Goal: Task Accomplishment & Management: Use online tool/utility

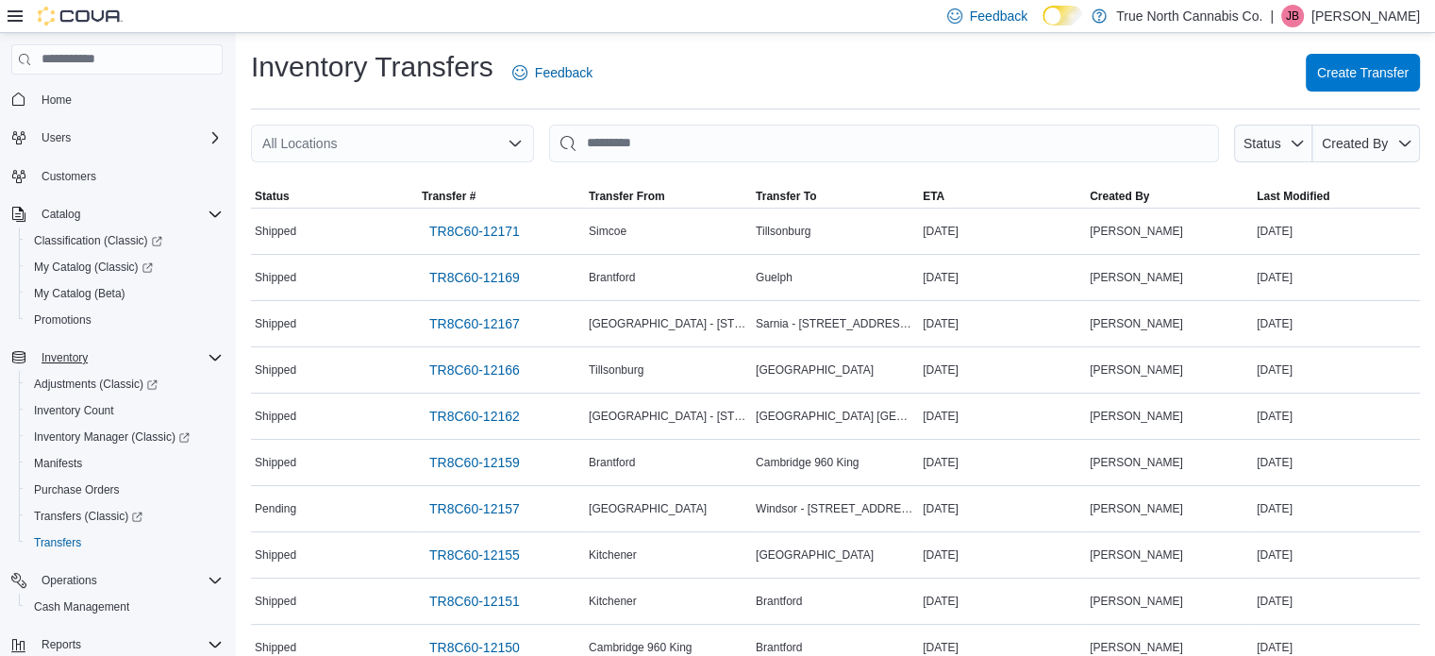
scroll to position [189, 0]
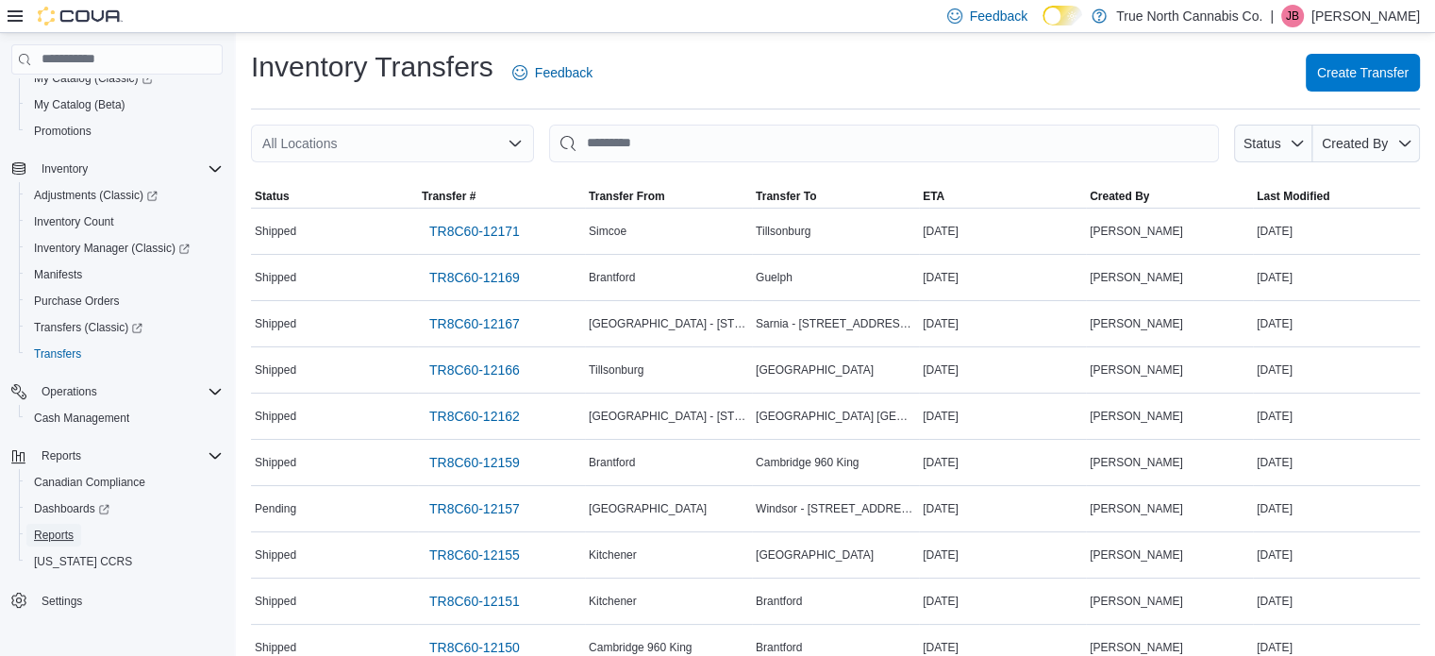
drag, startPoint x: 49, startPoint y: 540, endPoint x: 234, endPoint y: 458, distance: 202.3
click at [49, 540] on span "Reports" at bounding box center [54, 534] width 40 height 15
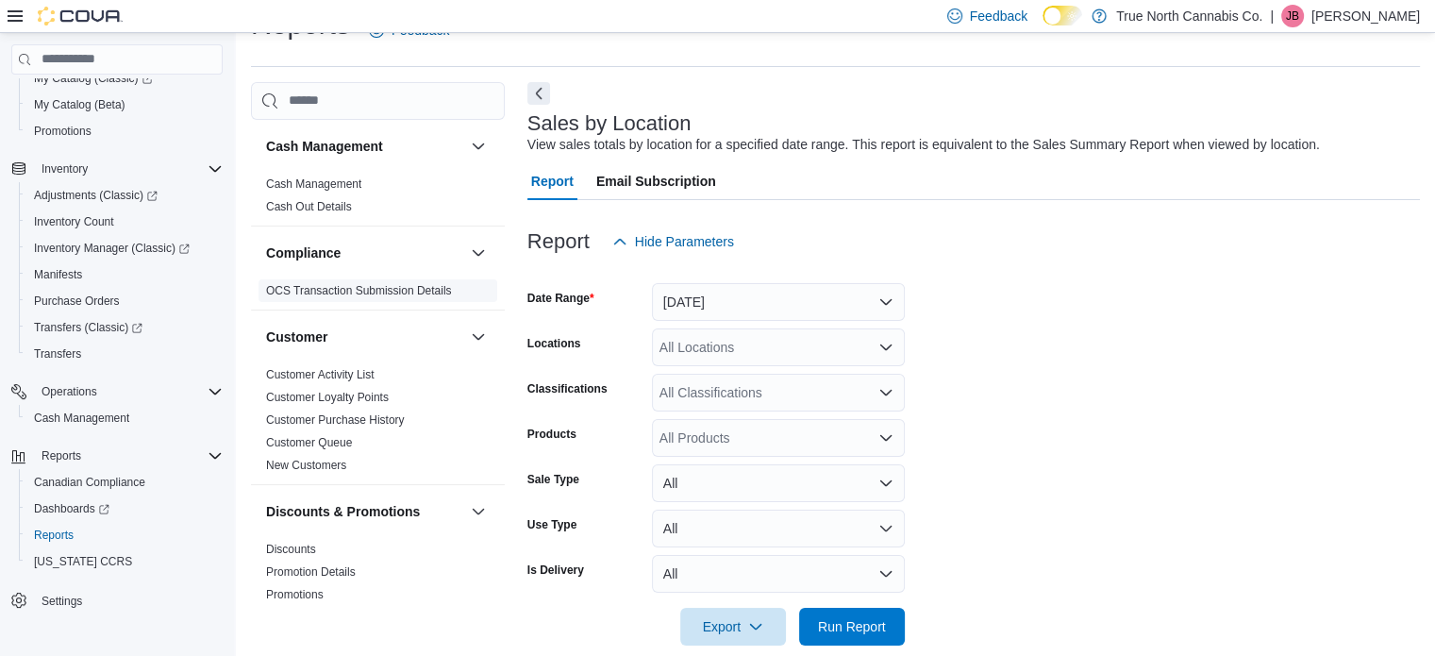
scroll to position [43, 0]
click at [748, 312] on button "[DATE]" at bounding box center [778, 301] width 253 height 38
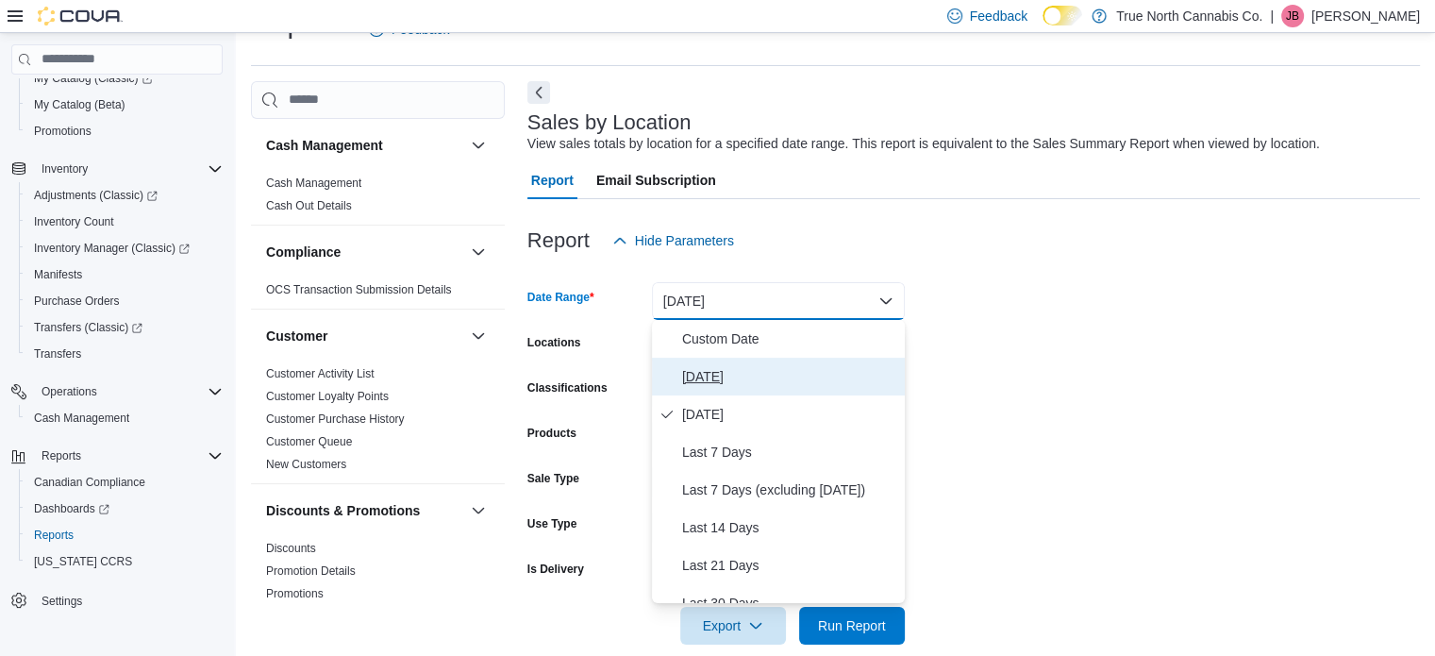
click at [698, 375] on span "[DATE]" at bounding box center [789, 376] width 215 height 23
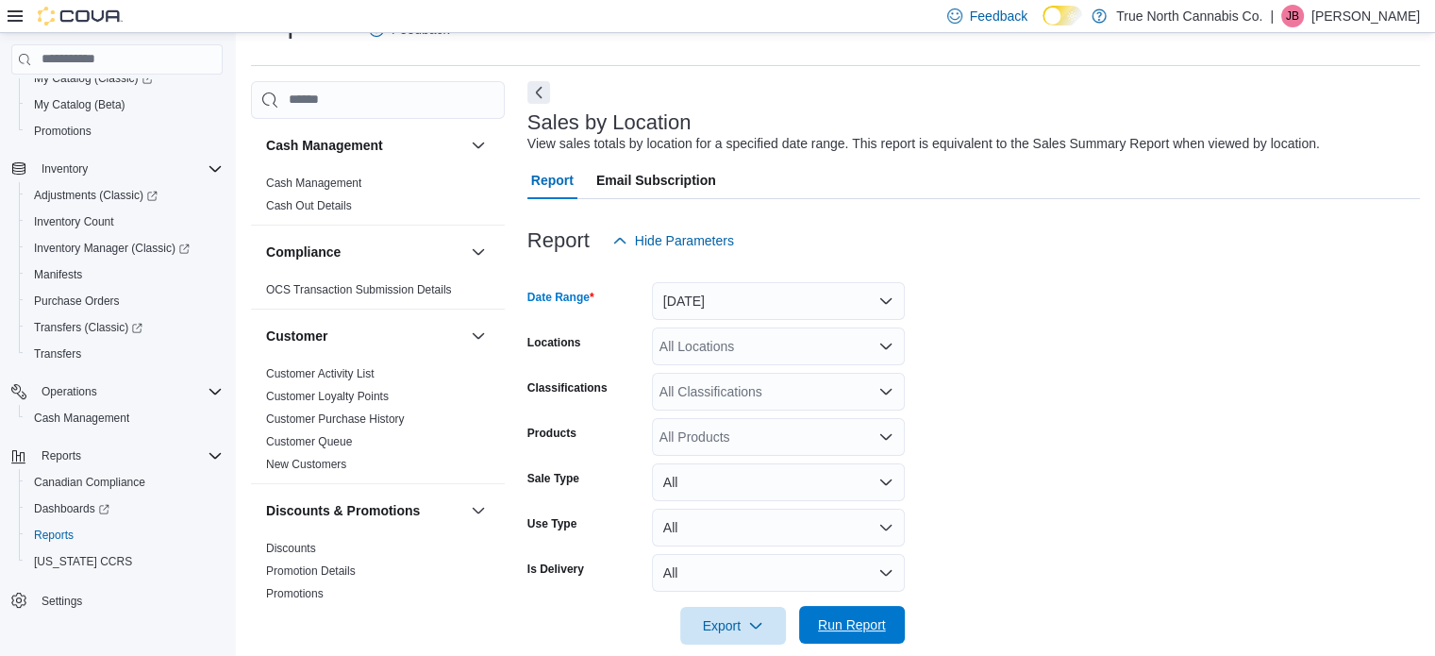
click at [868, 620] on span "Run Report" at bounding box center [852, 624] width 68 height 19
click at [808, 346] on div "All Locations" at bounding box center [778, 346] width 253 height 38
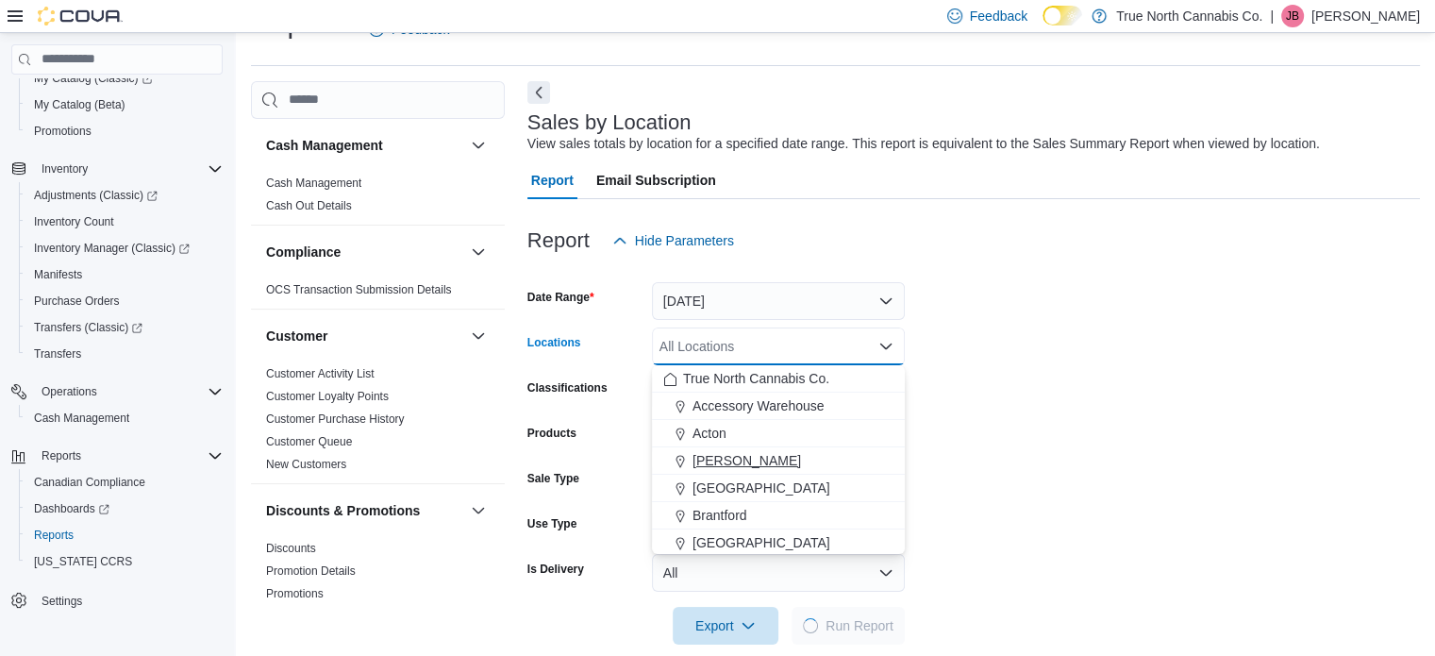
click at [715, 460] on span "[PERSON_NAME]" at bounding box center [746, 460] width 108 height 19
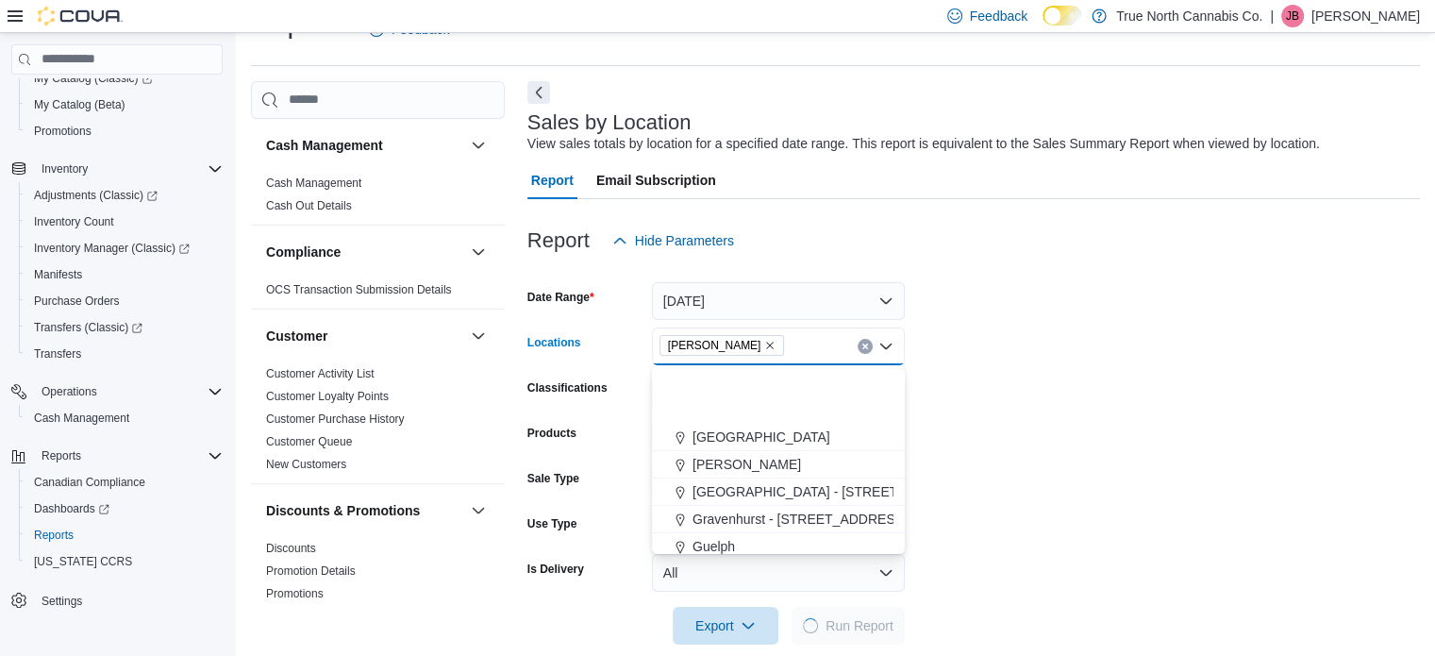
scroll to position [472, 0]
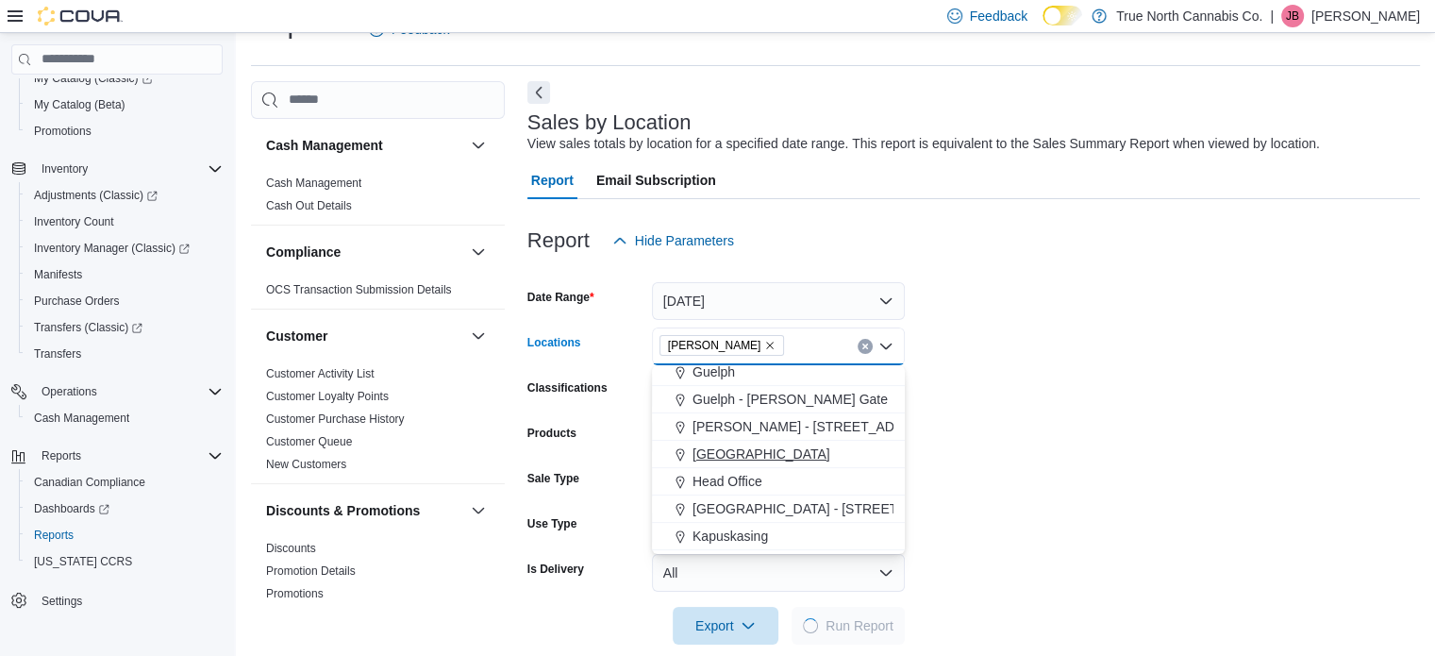
click at [700, 455] on span "[GEOGRAPHIC_DATA]" at bounding box center [761, 453] width 138 height 19
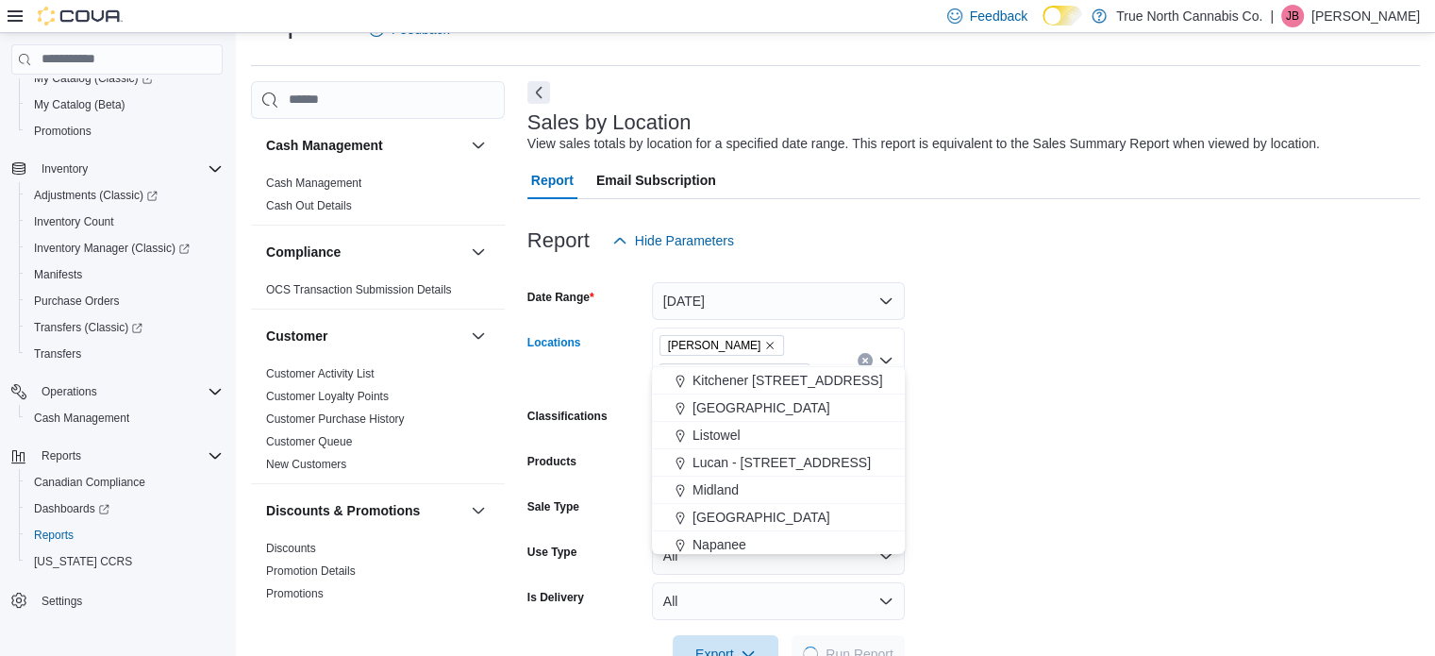
scroll to position [660, 0]
click at [711, 435] on span "Listowel" at bounding box center [716, 429] width 48 height 19
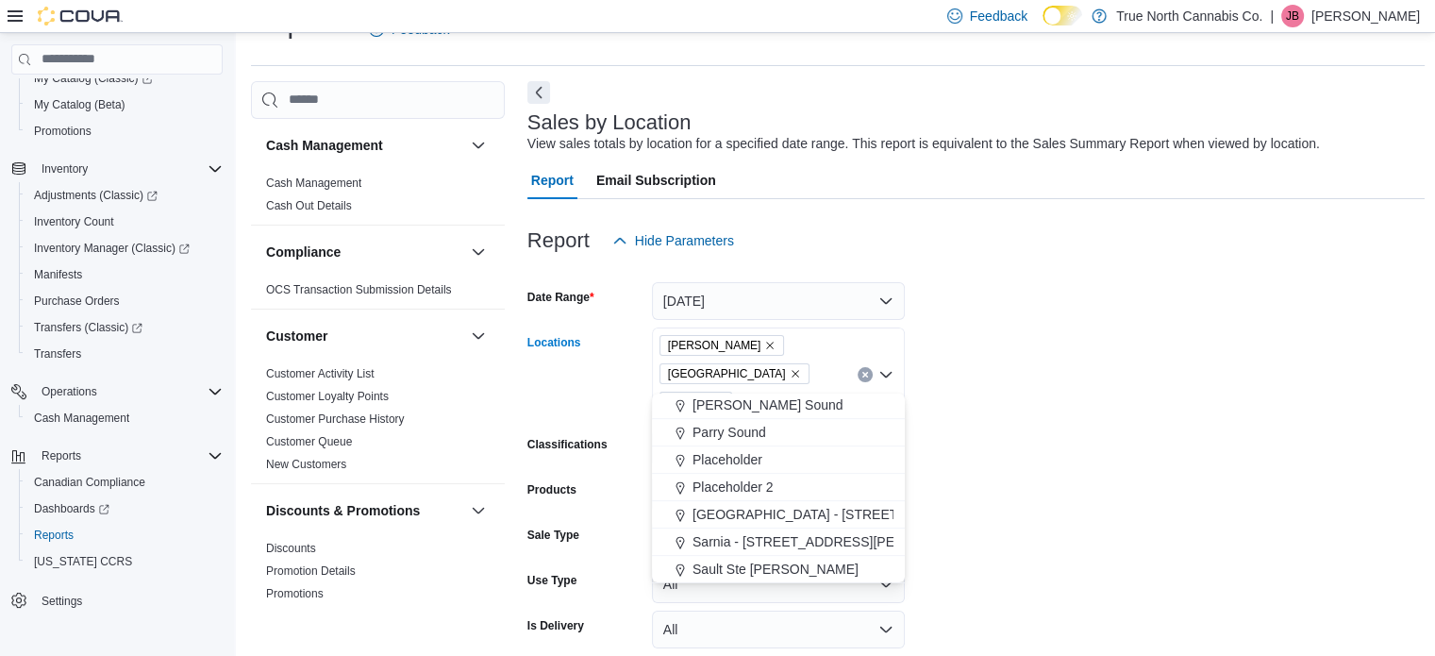
scroll to position [943, 0]
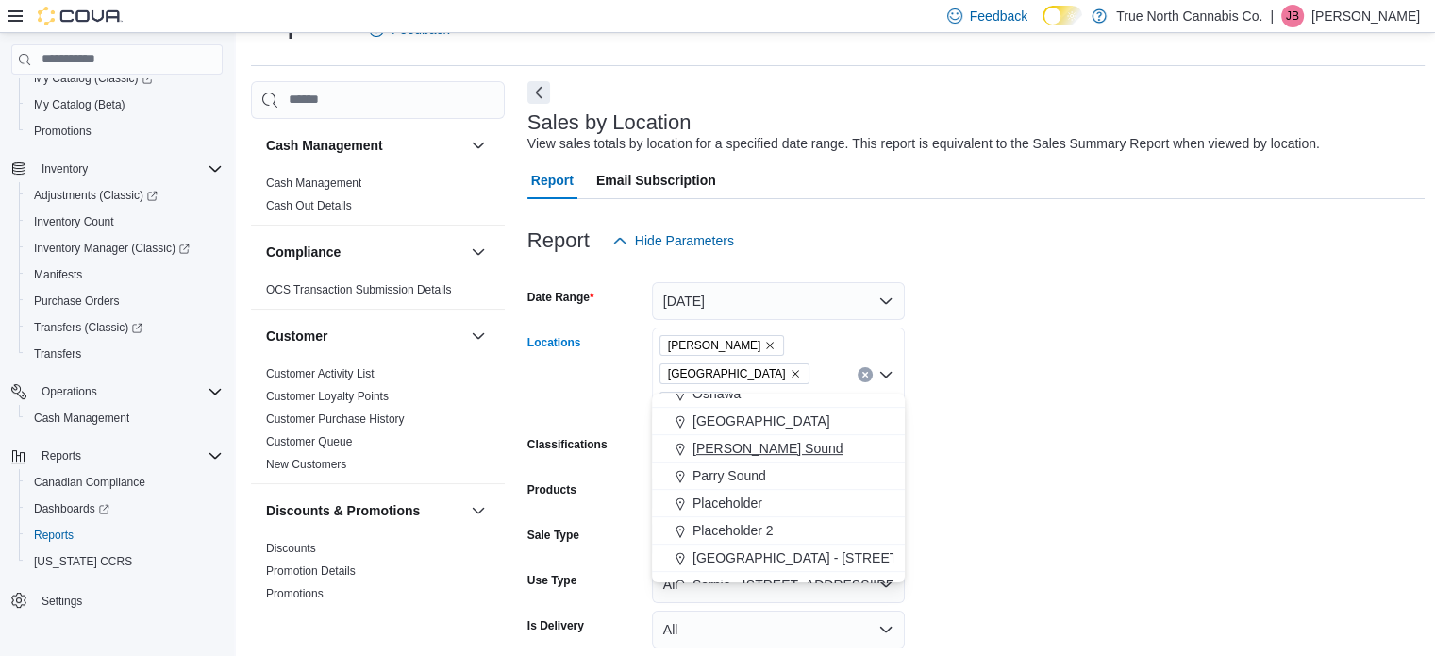
click at [716, 449] on span "[PERSON_NAME] Sound" at bounding box center [767, 448] width 151 height 19
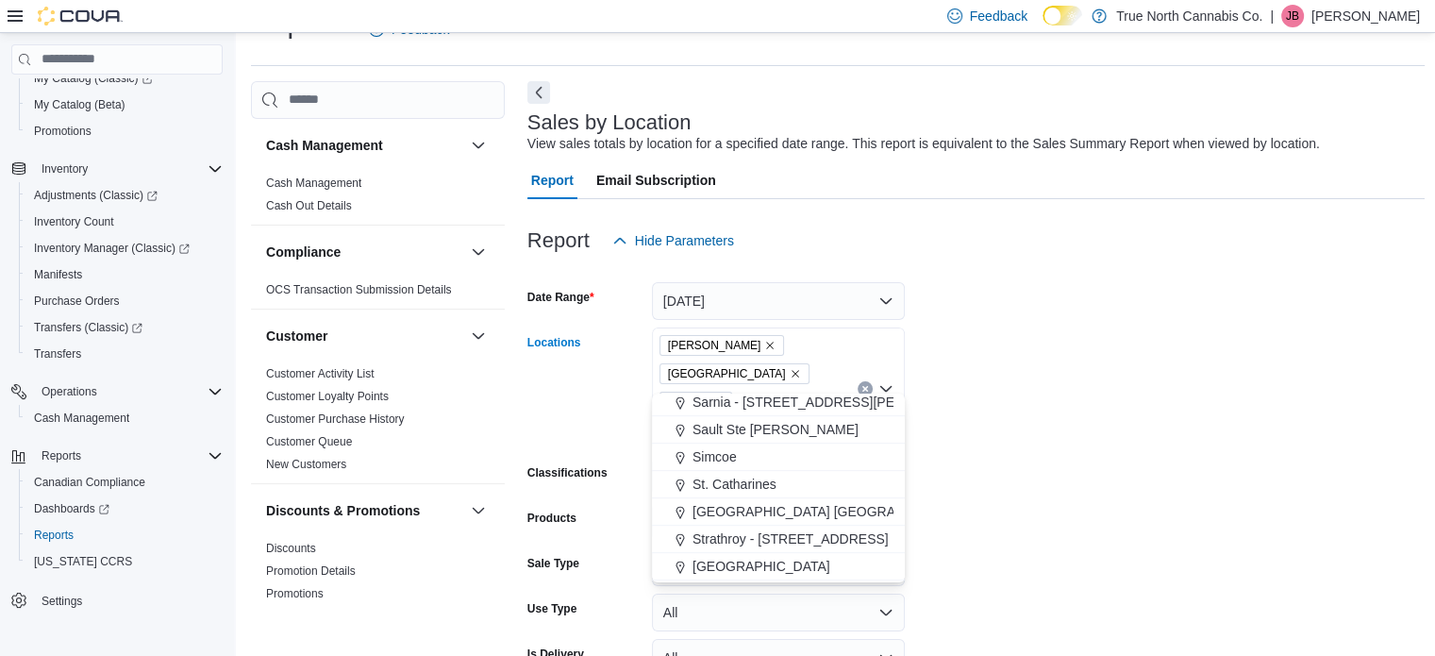
scroll to position [1132, 0]
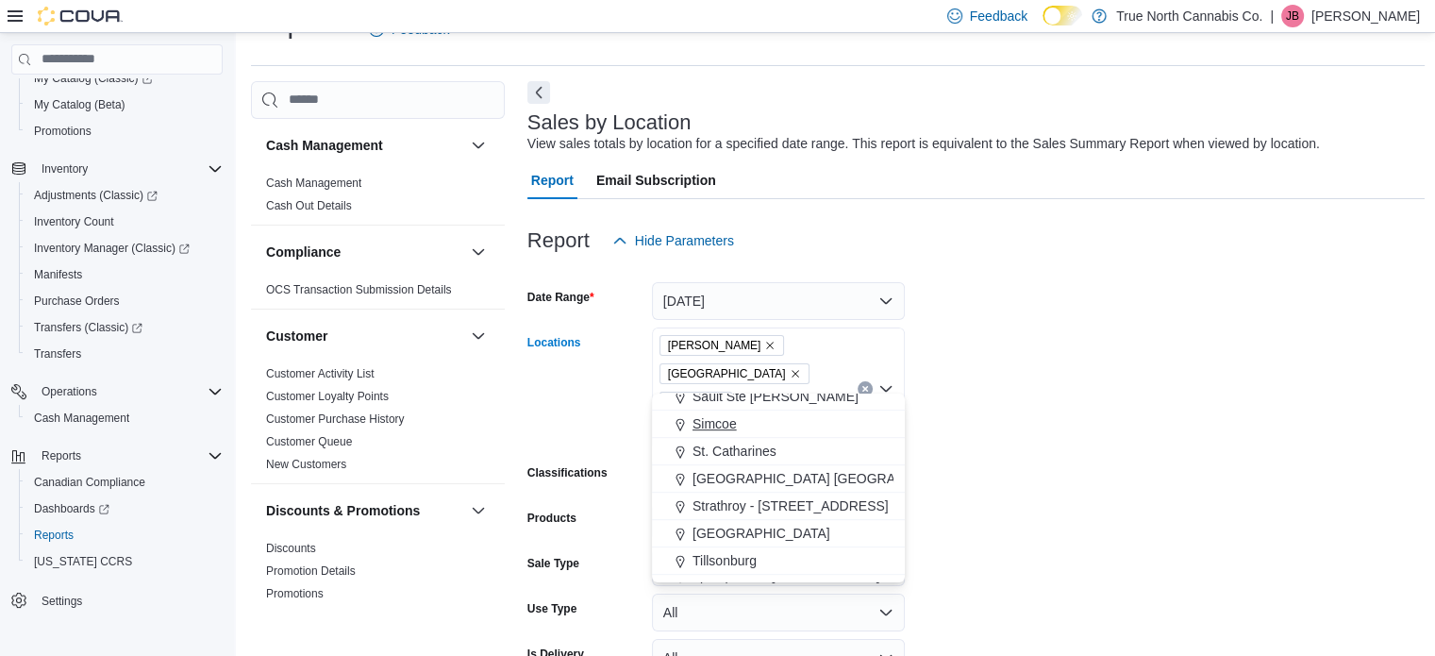
click at [712, 427] on span "Simcoe" at bounding box center [714, 423] width 44 height 19
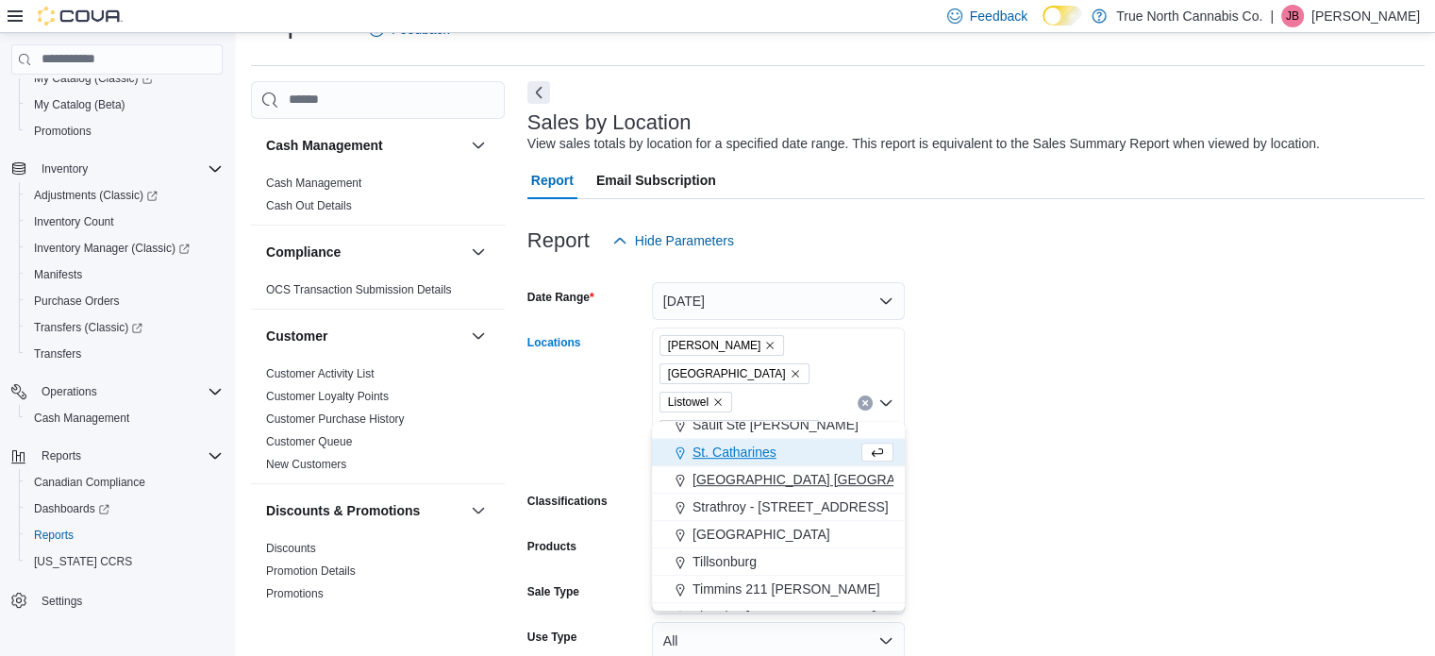
click at [732, 475] on span "[GEOGRAPHIC_DATA] [GEOGRAPHIC_DATA] [GEOGRAPHIC_DATA]" at bounding box center [902, 479] width 420 height 19
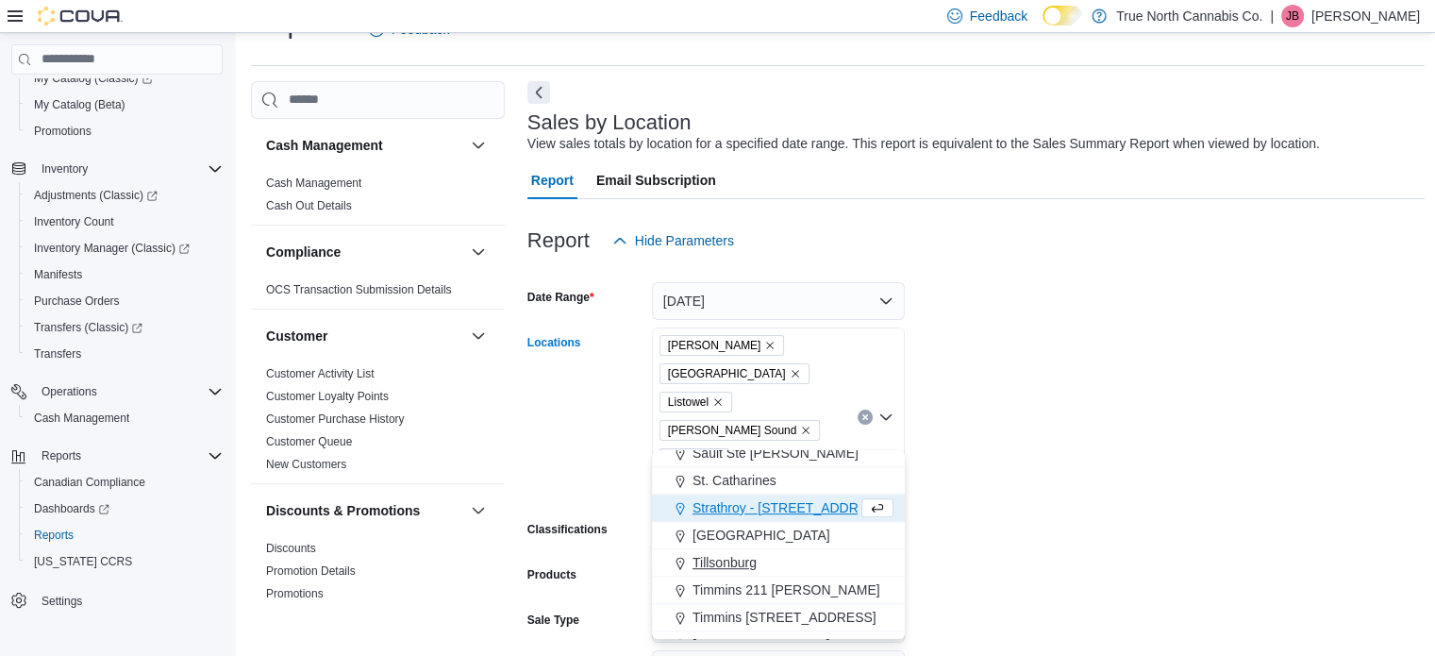
click at [732, 558] on span "Tillsonburg" at bounding box center [724, 562] width 64 height 19
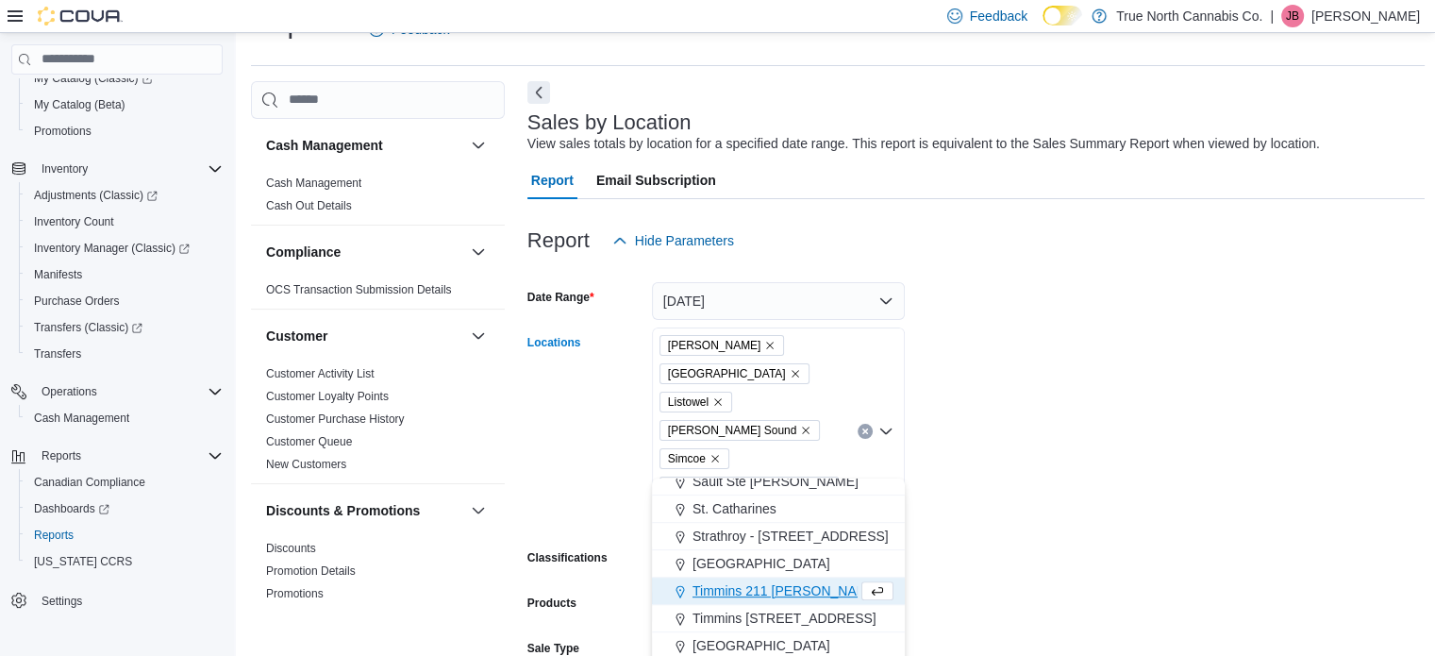
click at [1003, 429] on form "Date Range [DATE] Locations [GEOGRAPHIC_DATA] [GEOGRAPHIC_DATA] Listowel [PERSO…" at bounding box center [976, 536] width 898 height 555
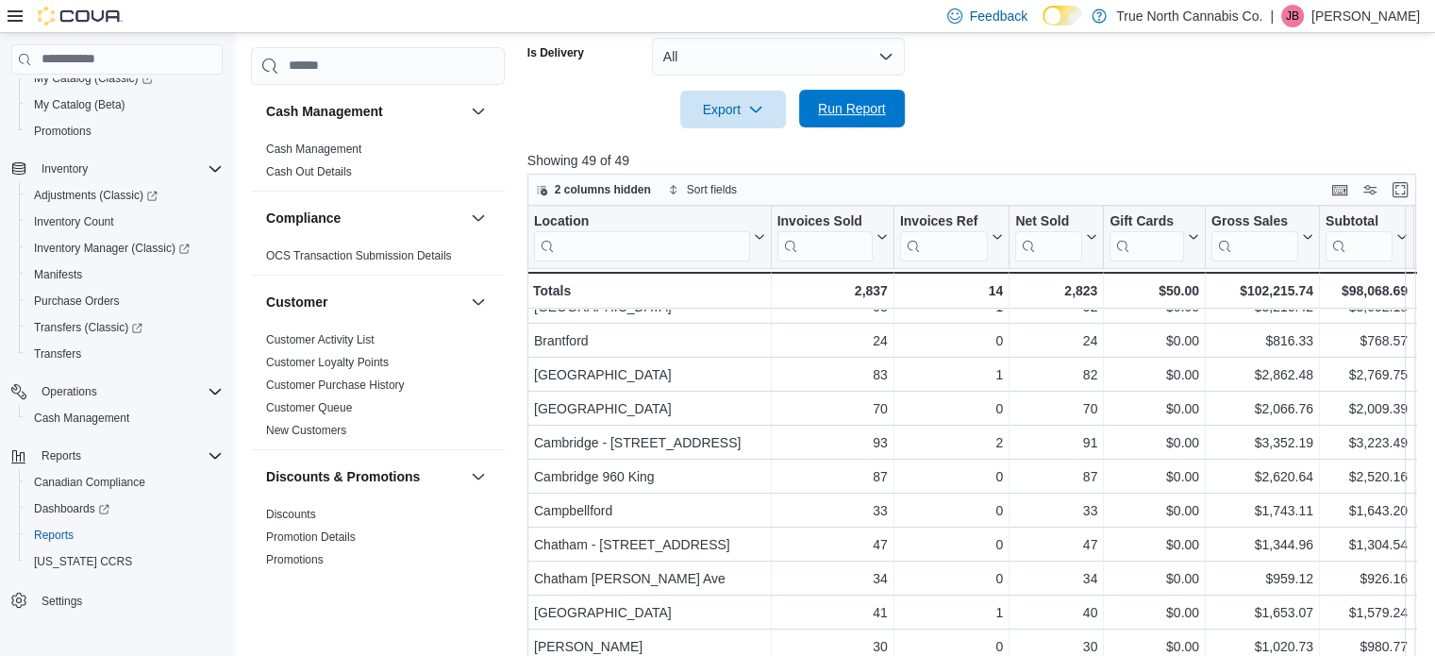
scroll to position [94, 0]
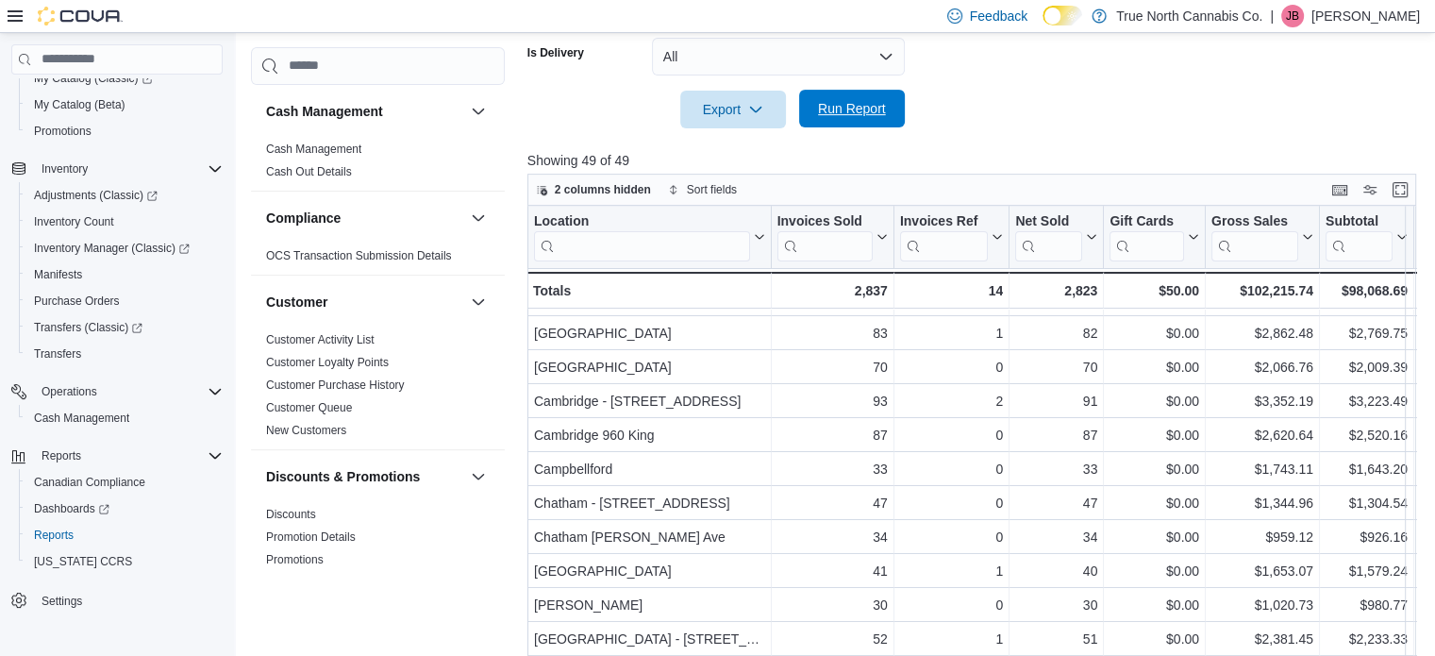
click at [845, 99] on span "Run Report" at bounding box center [852, 108] width 68 height 19
